Goal: Book appointment/travel/reservation

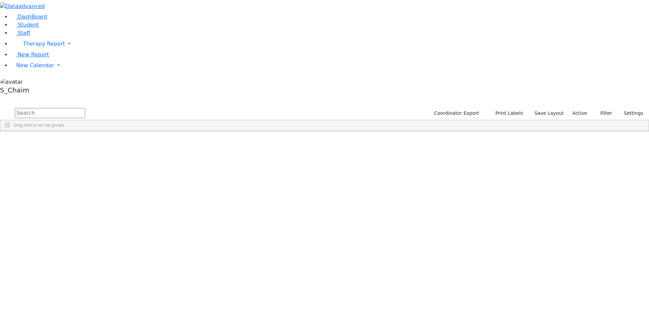
click at [353, 134] on span "Site" at bounding box center [349, 136] width 7 height 5
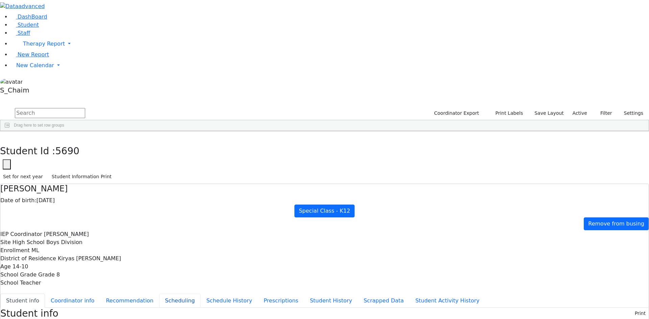
click at [159, 294] on button "Scheduling" at bounding box center [179, 301] width 41 height 14
click at [93, 308] on select "Select School YR Summer YR 25 School YR 25-26 Summer YR 25 School YR 24-25 Summ…" at bounding box center [65, 313] width 55 height 10
select select "210"
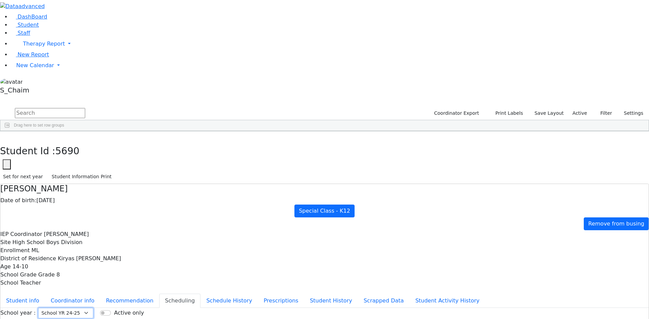
click at [93, 308] on select "Select School YR Summer YR 25 School YR 25-26 Summer YR 25 School YR 24-25 Summ…" at bounding box center [65, 313] width 55 height 10
click at [7, 137] on icon "button" at bounding box center [5, 139] width 4 height 4
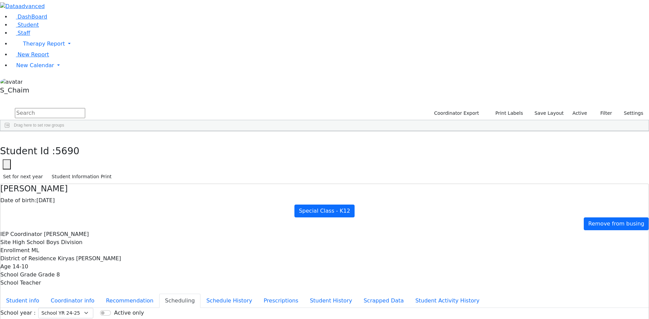
click at [40, 47] on span "New Calendar" at bounding box center [44, 44] width 42 height 6
click at [42, 90] on span "Teacher Report" at bounding box center [36, 87] width 41 height 6
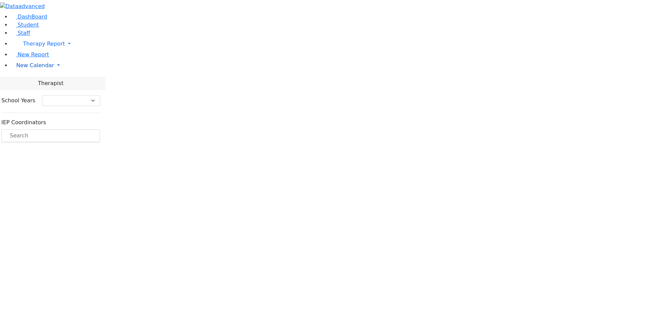
select select "212"
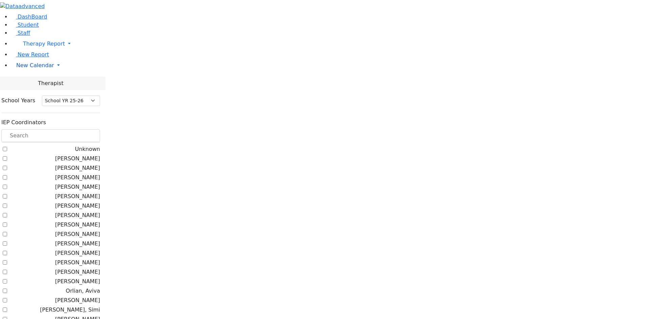
click at [29, 47] on span "New Calendar" at bounding box center [44, 44] width 42 height 6
click at [31, 82] on span "Calendar" at bounding box center [27, 79] width 24 height 6
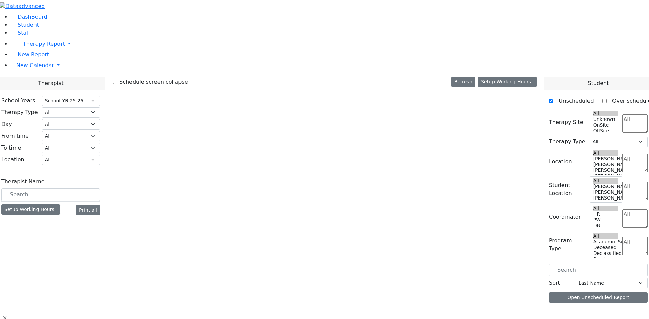
select select "212"
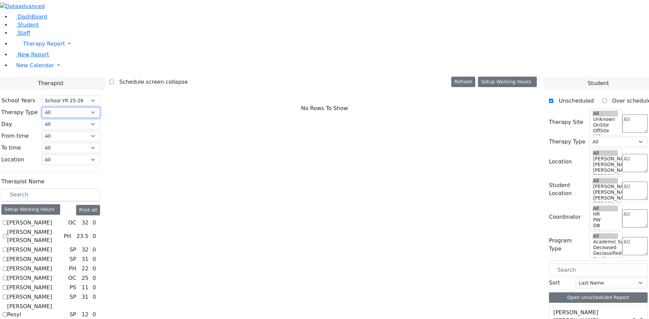
click at [100, 107] on select "All Psych Hearing Vision Speech Physical Occupational" at bounding box center [71, 112] width 58 height 10
select select "1"
click at [100, 107] on select "All Psych Hearing Vision Speech Physical Occupational" at bounding box center [71, 112] width 58 height 10
select select "1"
click at [52, 264] on label "[PERSON_NAME]" at bounding box center [29, 268] width 45 height 8
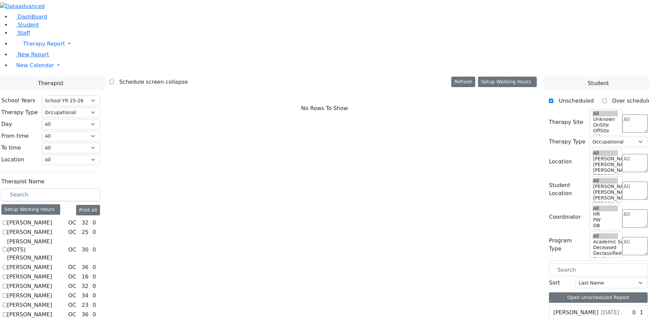
click at [7, 265] on input "[PERSON_NAME]" at bounding box center [5, 267] width 4 height 4
checkbox input "true"
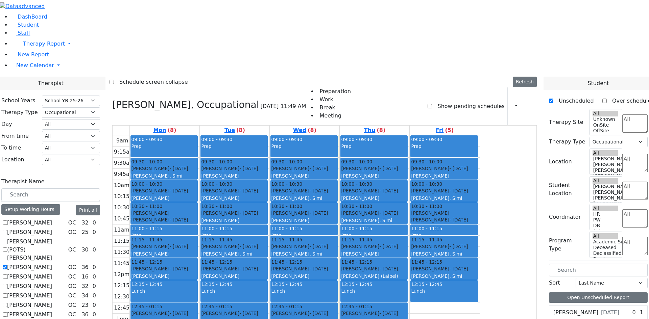
checkbox input "true"
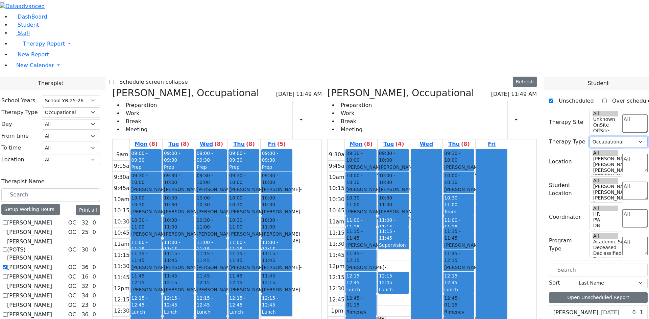
click at [630, 137] on select "All Psych Hearing Vision Speech Physical Occupational" at bounding box center [618, 142] width 58 height 10
click at [628, 115] on textarea "Search" at bounding box center [634, 124] width 25 height 18
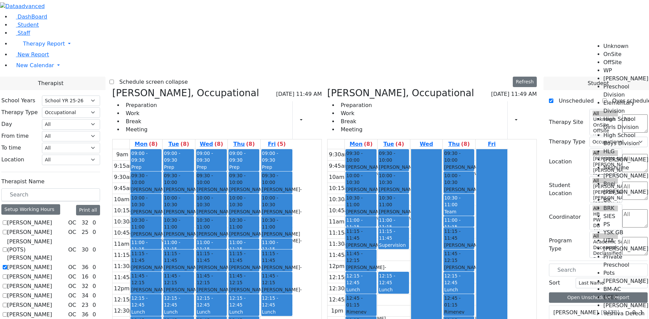
scroll to position [34, 0]
click at [627, 131] on li "High School Boys Division" at bounding box center [626, 139] width 46 height 16
select select "12"
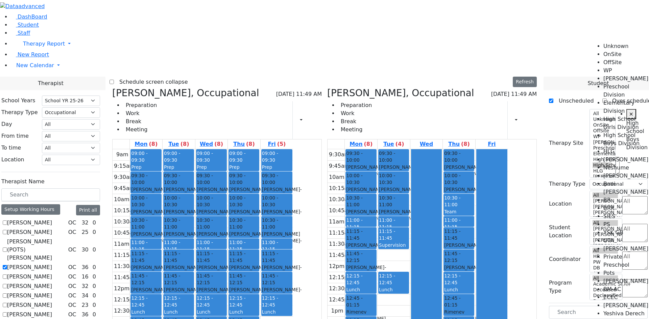
scroll to position [55, 0]
click at [162, 149] on div "09:00 - 09:30 Prep 09:30 - 10:00 Cik Yitzchok - 12/10/2018 Neuman, Simi 10:00 -…" at bounding box center [146, 283] width 32 height 268
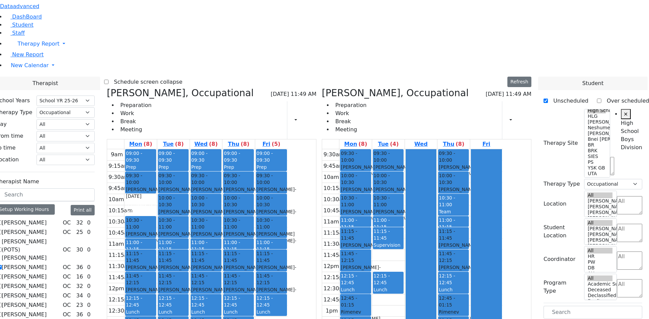
drag, startPoint x: 202, startPoint y: 104, endPoint x: 382, endPoint y: 271, distance: 245.1
click at [382, 271] on div "Brown Darlene, Occupational 08/20/2025 11:49 AM Preparation Work Break Meeting …" at bounding box center [319, 253] width 430 height 330
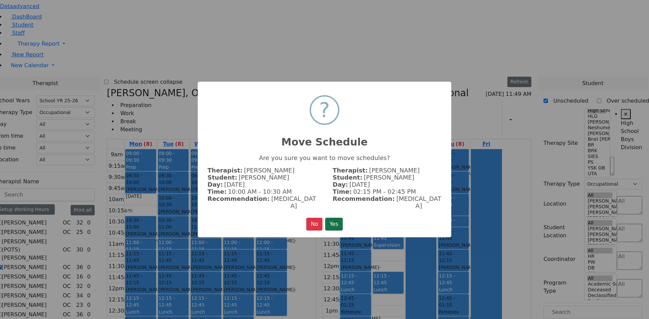
click at [329, 221] on button "Yes" at bounding box center [334, 224] width 18 height 13
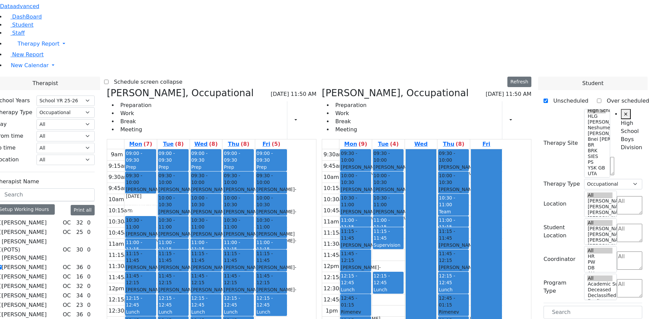
drag, startPoint x: 259, startPoint y: 249, endPoint x: 470, endPoint y: 272, distance: 211.8
click at [470, 272] on div "Brown Darlene, Occupational 08/20/2025 11:50 AM Preparation Work Break Meeting …" at bounding box center [319, 253] width 430 height 330
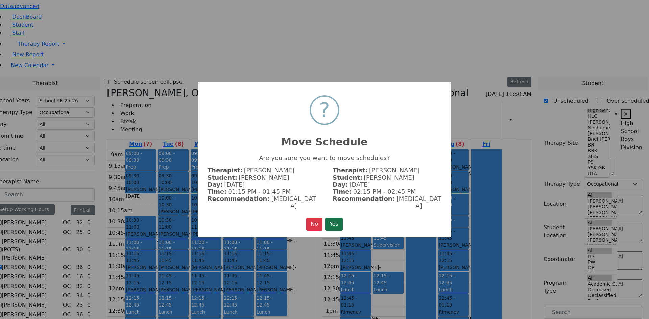
click at [336, 222] on button "Yes" at bounding box center [334, 224] width 18 height 13
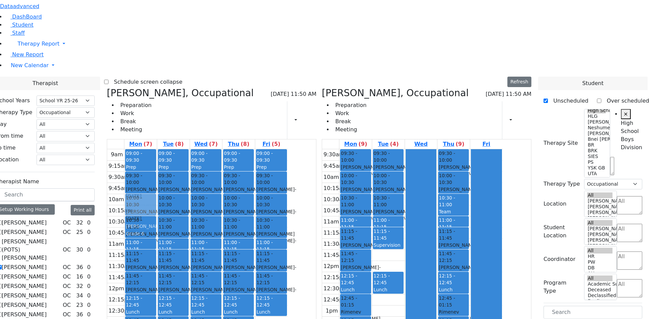
drag, startPoint x: 385, startPoint y: 251, endPoint x: 202, endPoint y: 109, distance: 231.2
click at [202, 109] on div "Brown Darlene, Occupational 08/20/2025 11:50 AM Preparation Work Break Meeting …" at bounding box center [319, 253] width 430 height 330
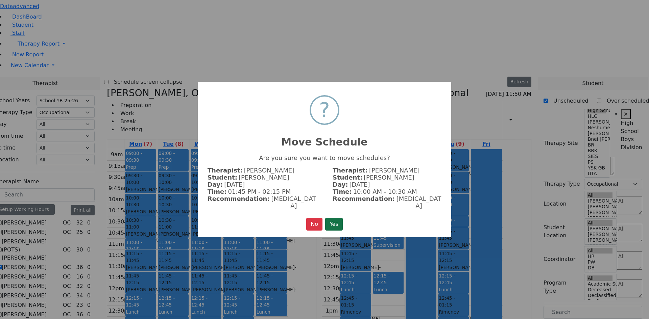
click at [337, 220] on button "Yes" at bounding box center [334, 224] width 18 height 13
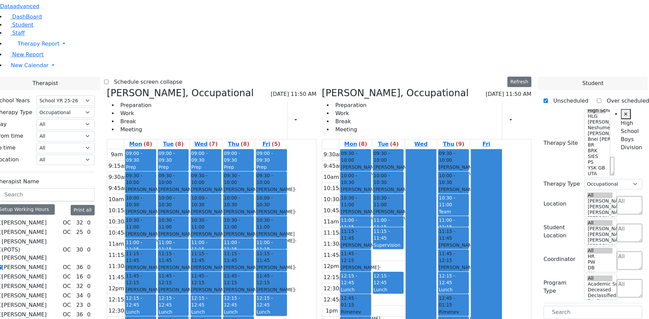
drag, startPoint x: 485, startPoint y: 247, endPoint x: 281, endPoint y: 244, distance: 203.1
click at [274, 246] on div "Brown Darlene, Occupational 08/20/2025 11:50 AM Preparation Work Break Meeting …" at bounding box center [319, 253] width 430 height 330
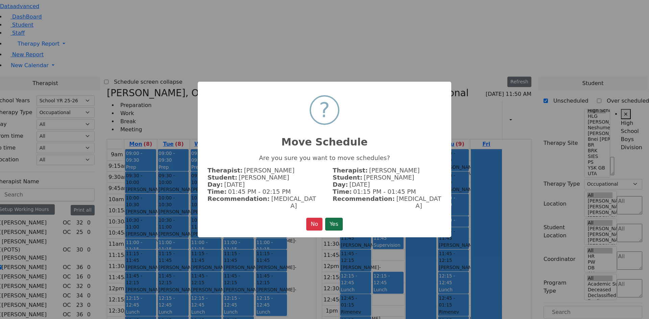
click at [329, 221] on button "Yes" at bounding box center [334, 224] width 18 height 13
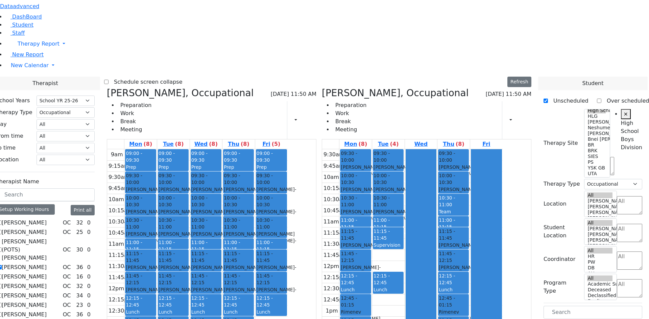
drag, startPoint x: 376, startPoint y: 267, endPoint x: 377, endPoint y: 247, distance: 20.3
click at [372, 247] on div "09:30 - 10:00 Kraus Usher - 07/13/2011 Weber Moshe 10:00 - 10:30 Polatsek Yisro…" at bounding box center [355, 271] width 32 height 245
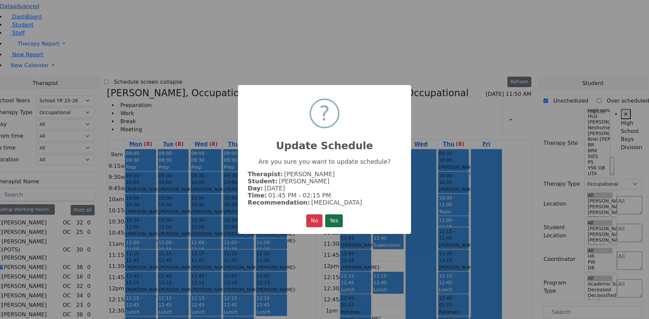
click at [337, 224] on button "Yes" at bounding box center [334, 221] width 18 height 13
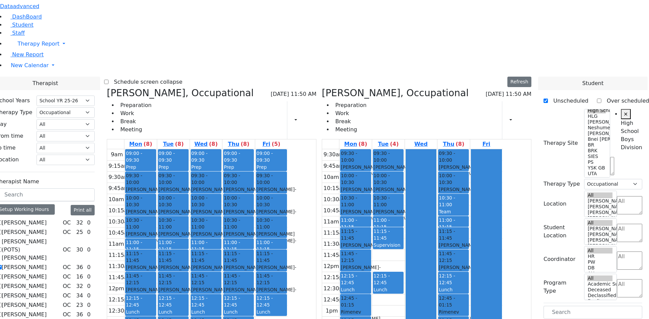
drag, startPoint x: 485, startPoint y: 271, endPoint x: 482, endPoint y: 246, distance: 25.6
click at [470, 246] on div "09:30 - 10:00 Kraus Usher - 07/13/2011 Weber Moshe 10:00 - 10:30 Polatsek Yisro…" at bounding box center [453, 271] width 32 height 245
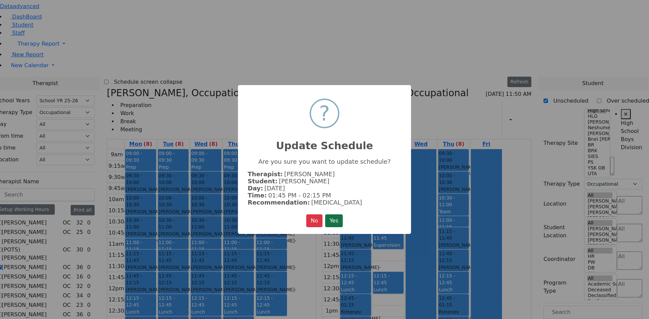
click at [341, 218] on button "Yes" at bounding box center [334, 221] width 18 height 13
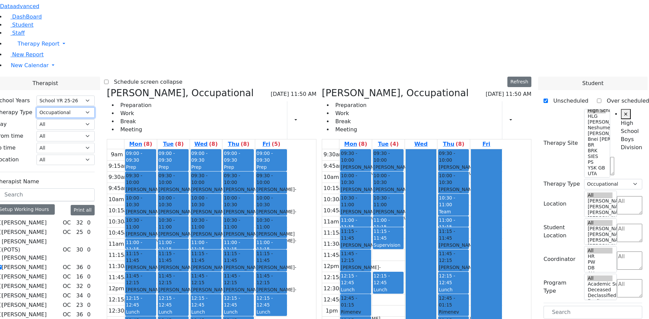
click at [95, 107] on select "All Psych Hearing Vision Speech Physical Occupational" at bounding box center [65, 112] width 58 height 10
select select "3"
click at [95, 107] on select "All Psych Hearing Vision Speech Physical Occupational" at bounding box center [65, 112] width 58 height 10
select select "3"
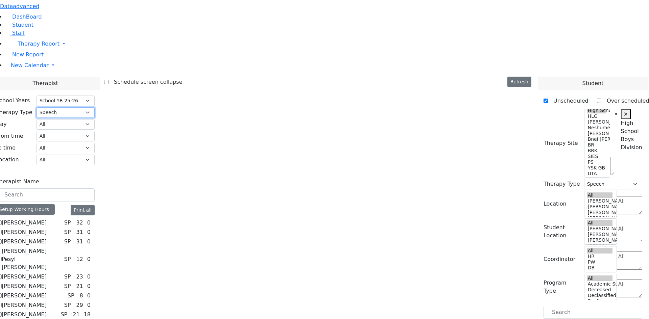
scroll to position [135, 0]
checkbox input "true"
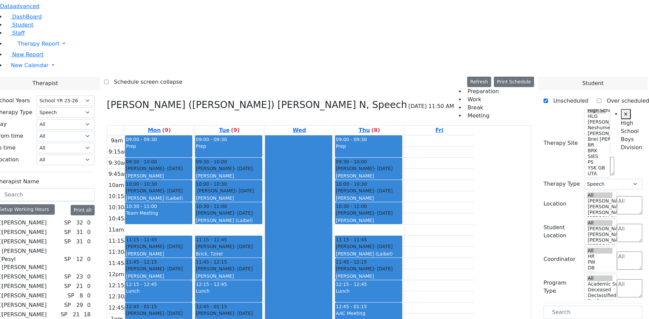
scroll to position [153, 0]
click at [31, 97] on aside "DashBoard Student Staff Therapy Report Student Old Calendar" at bounding box center [319, 48] width 649 height 97
